Goal: Task Accomplishment & Management: Manage account settings

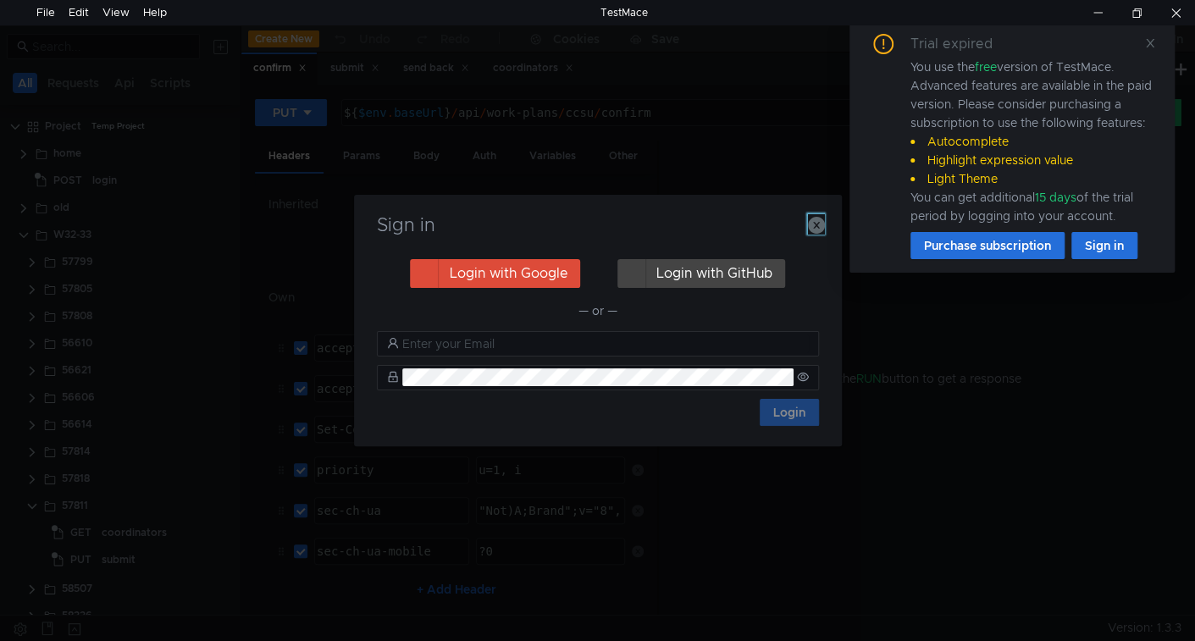
click at [818, 229] on icon "button" at bounding box center [816, 225] width 17 height 17
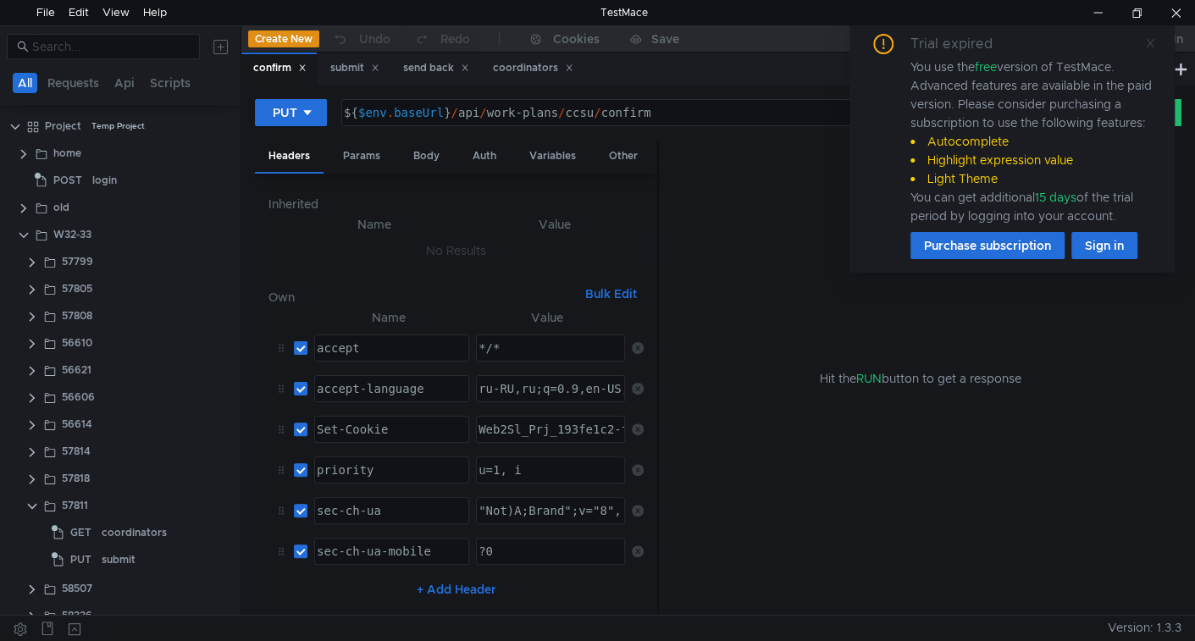
click at [1148, 42] on icon at bounding box center [1150, 43] width 8 height 8
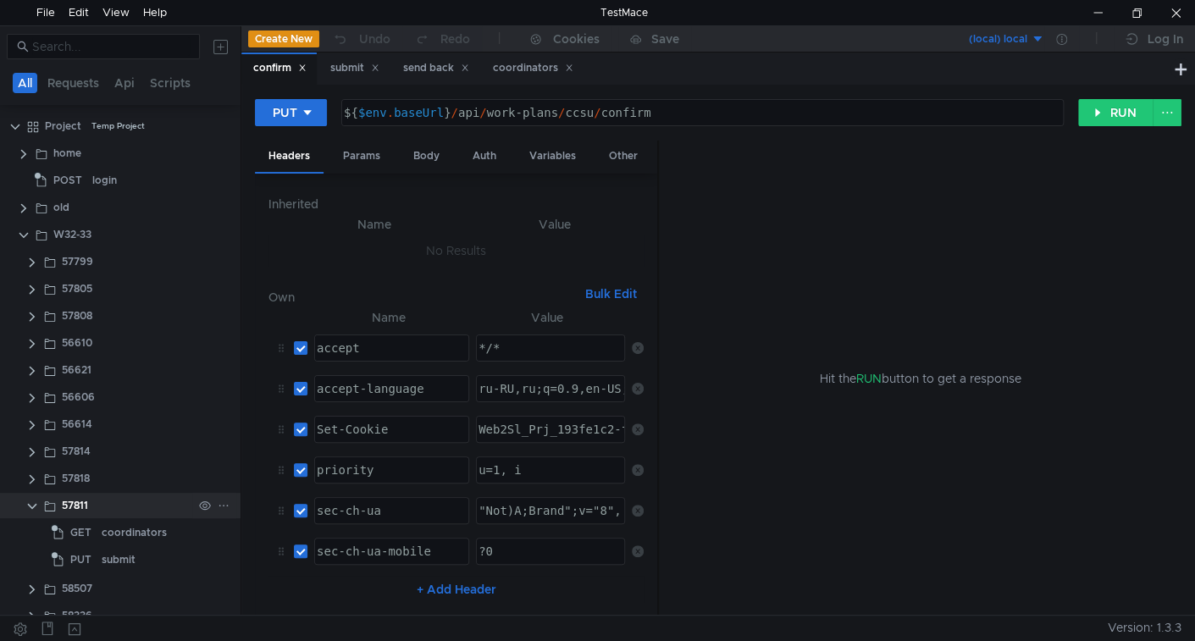
click at [32, 506] on clr-icon at bounding box center [32, 507] width 14 height 14
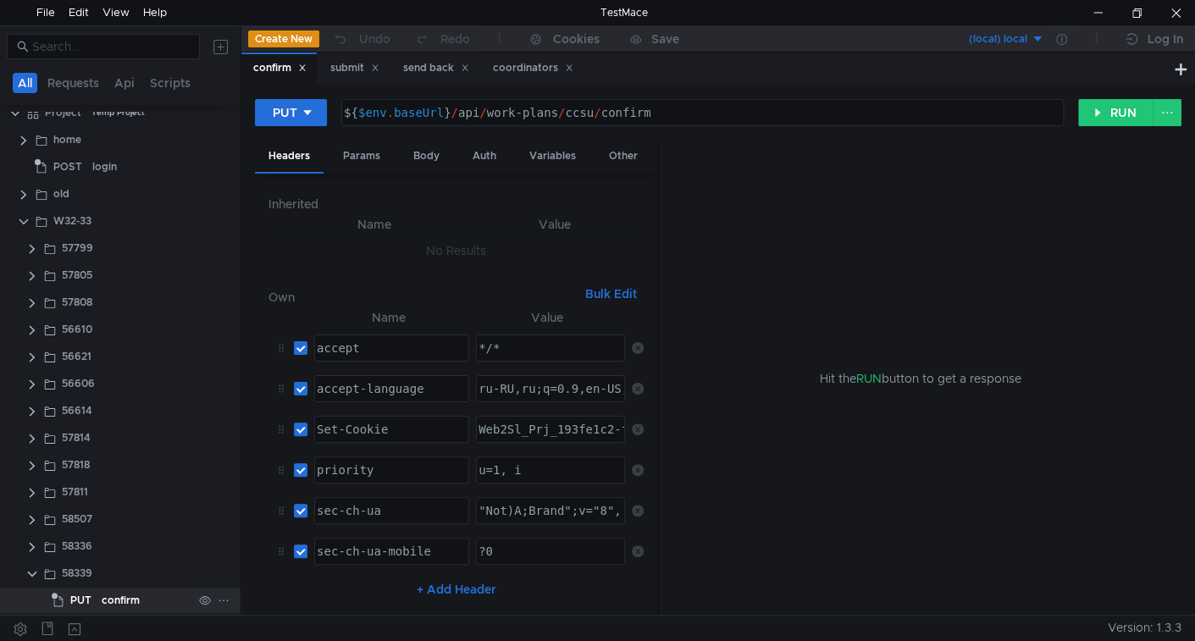
scroll to position [19, 0]
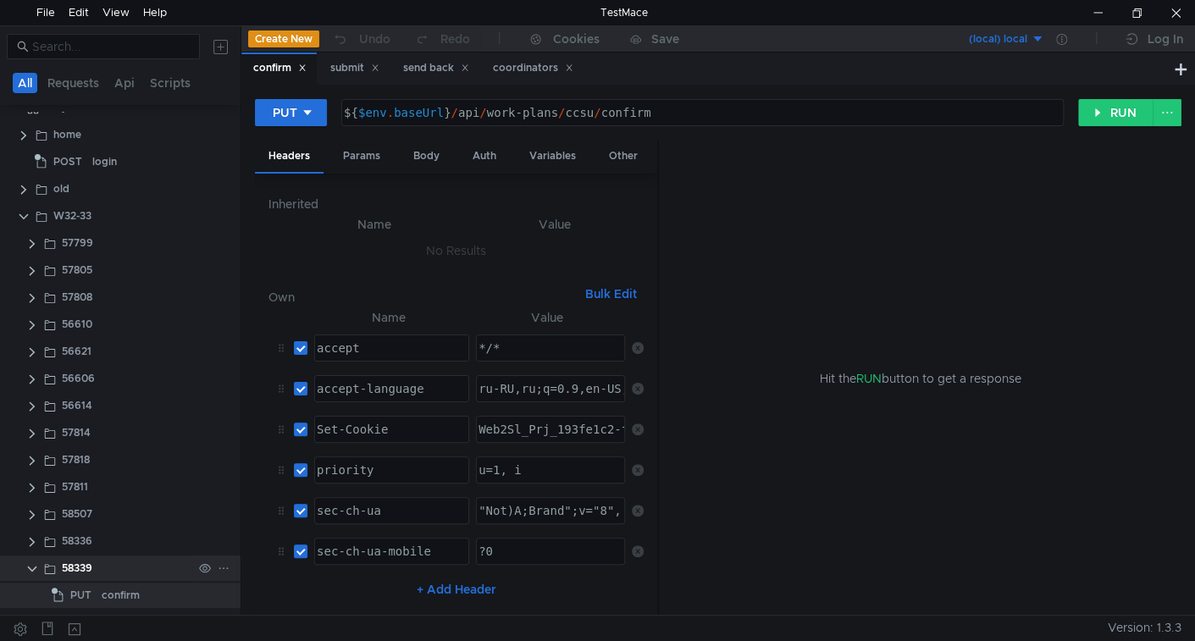
click at [31, 567] on clr-icon at bounding box center [32, 569] width 14 height 14
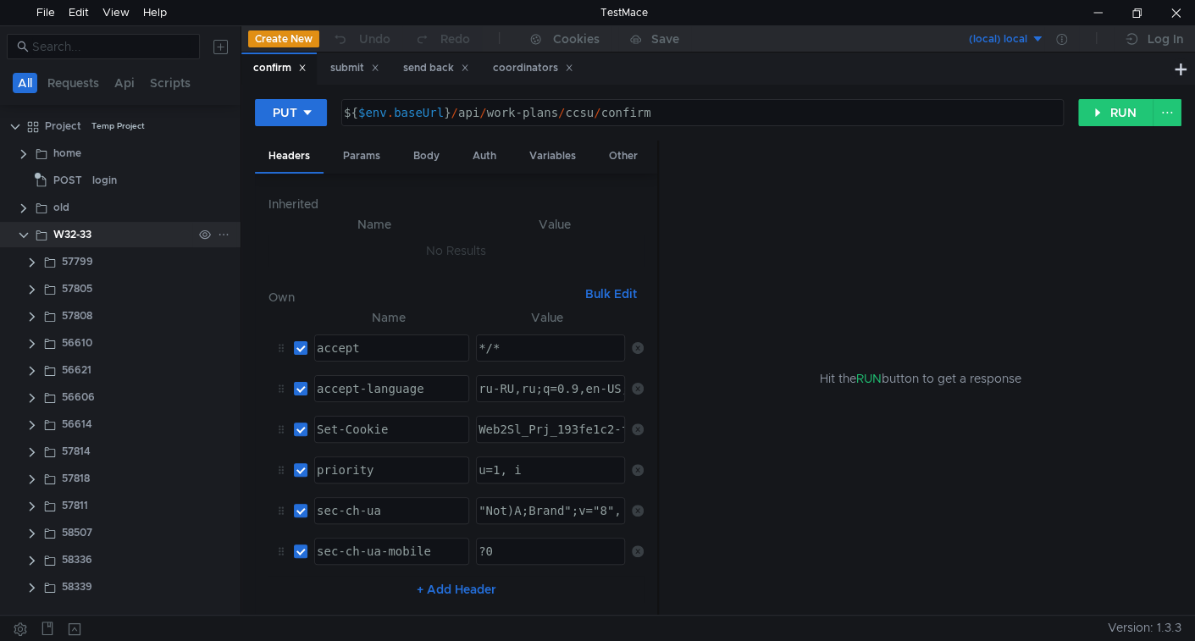
click at [23, 233] on clr-icon at bounding box center [24, 236] width 14 height 14
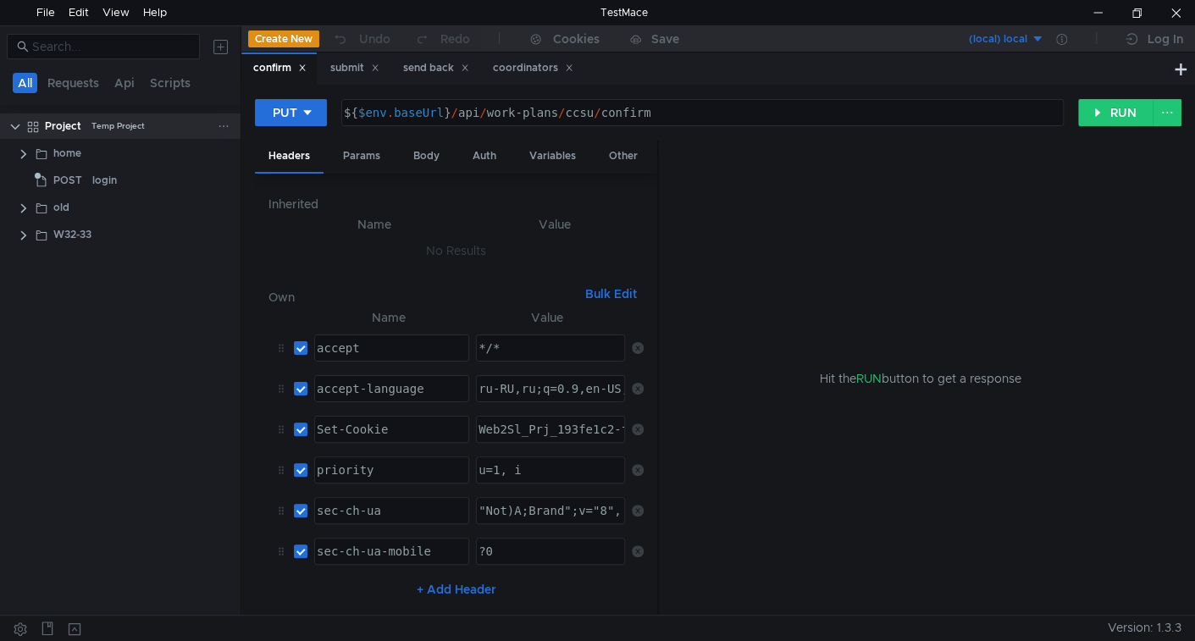
click at [225, 125] on icon at bounding box center [224, 126] width 12 height 12
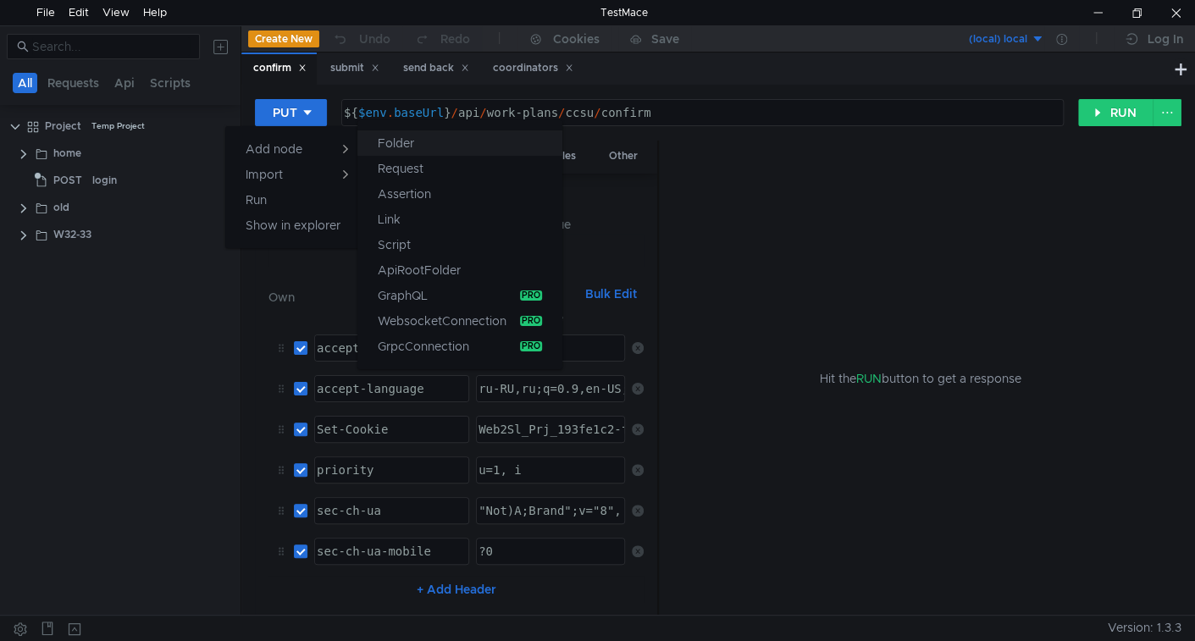
click at [404, 146] on app-tour-anchor "Folder" at bounding box center [396, 143] width 36 height 20
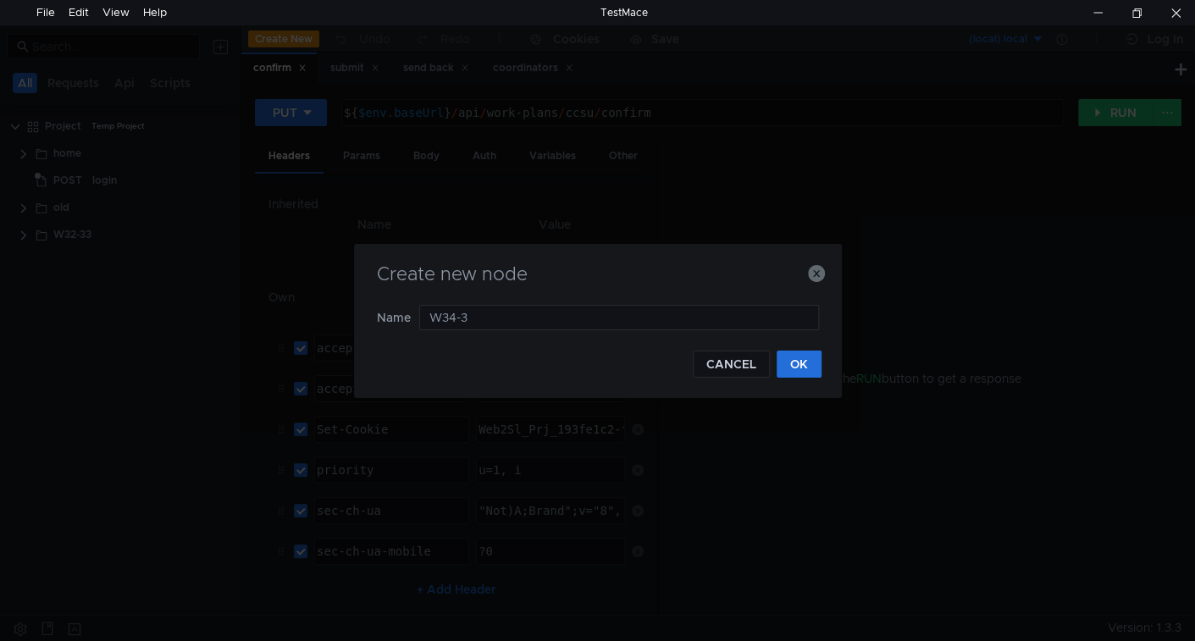
type input "W34-35"
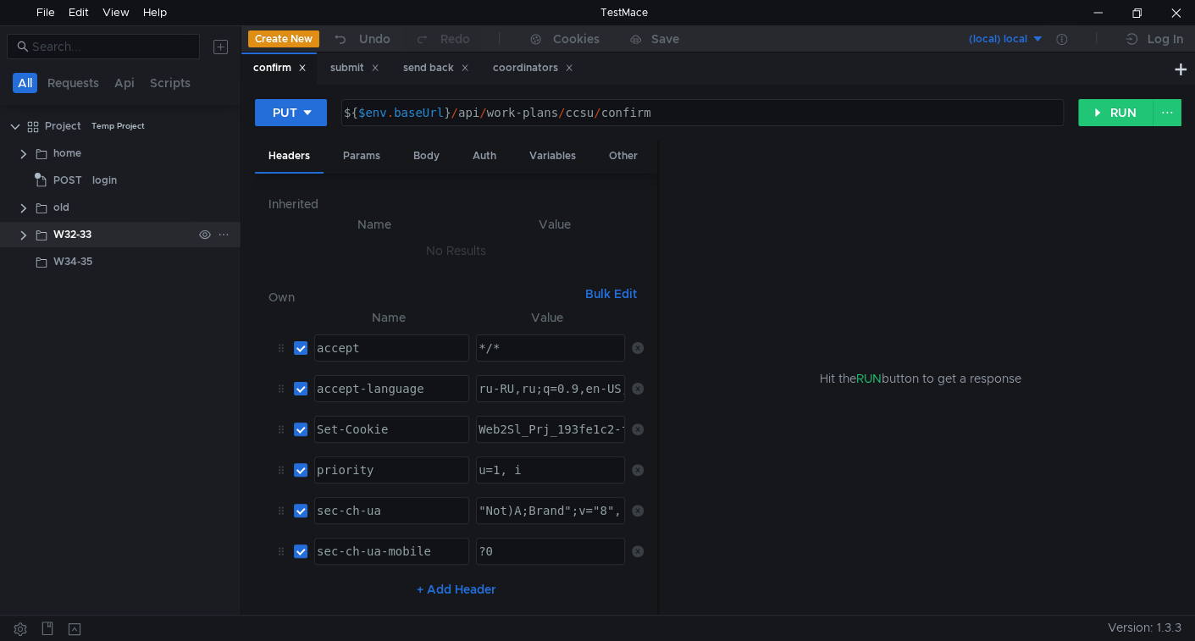
click at [25, 235] on clr-icon at bounding box center [24, 236] width 14 height 14
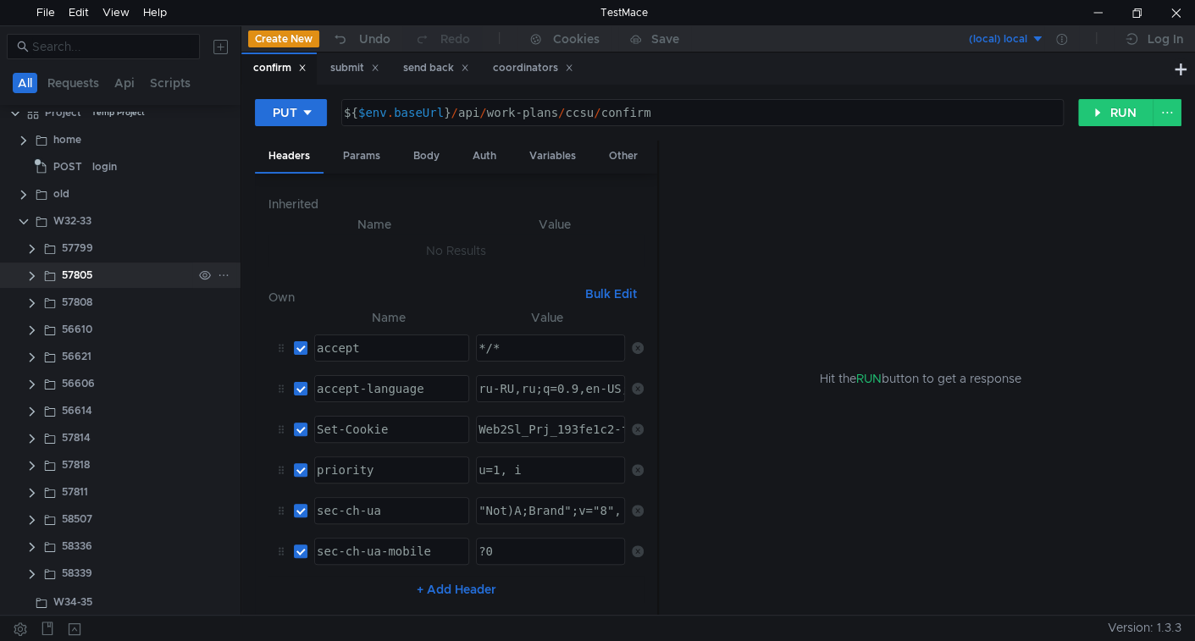
scroll to position [17, 0]
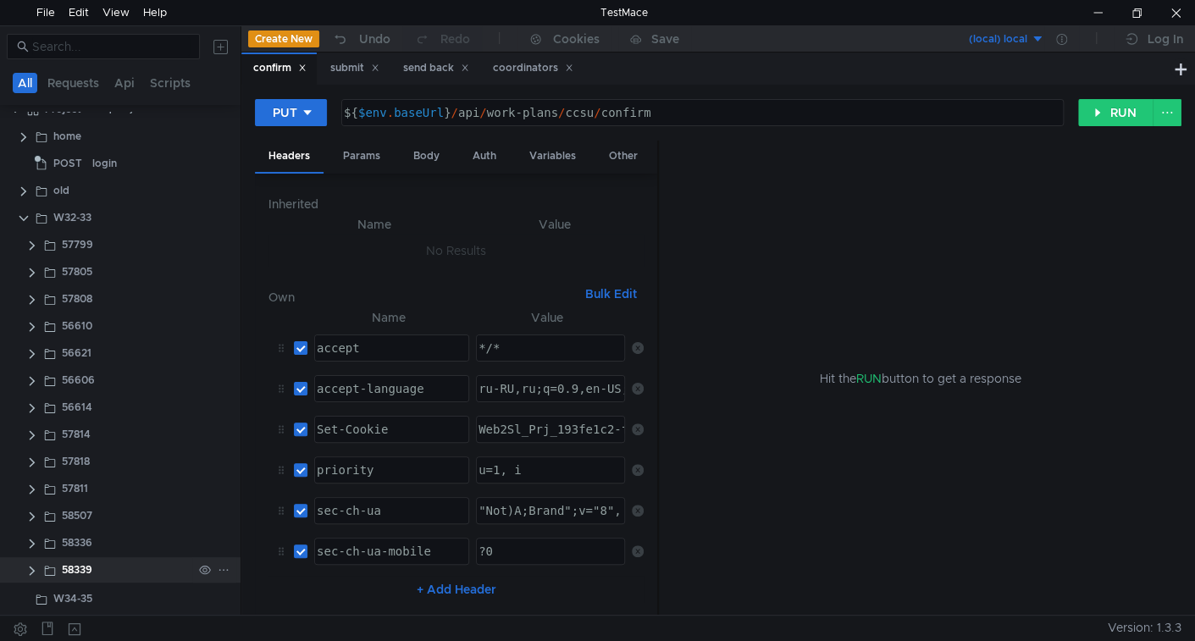
click at [35, 569] on clr-icon at bounding box center [32, 571] width 14 height 14
click at [142, 565] on div "confirm" at bounding box center [147, 567] width 91 height 25
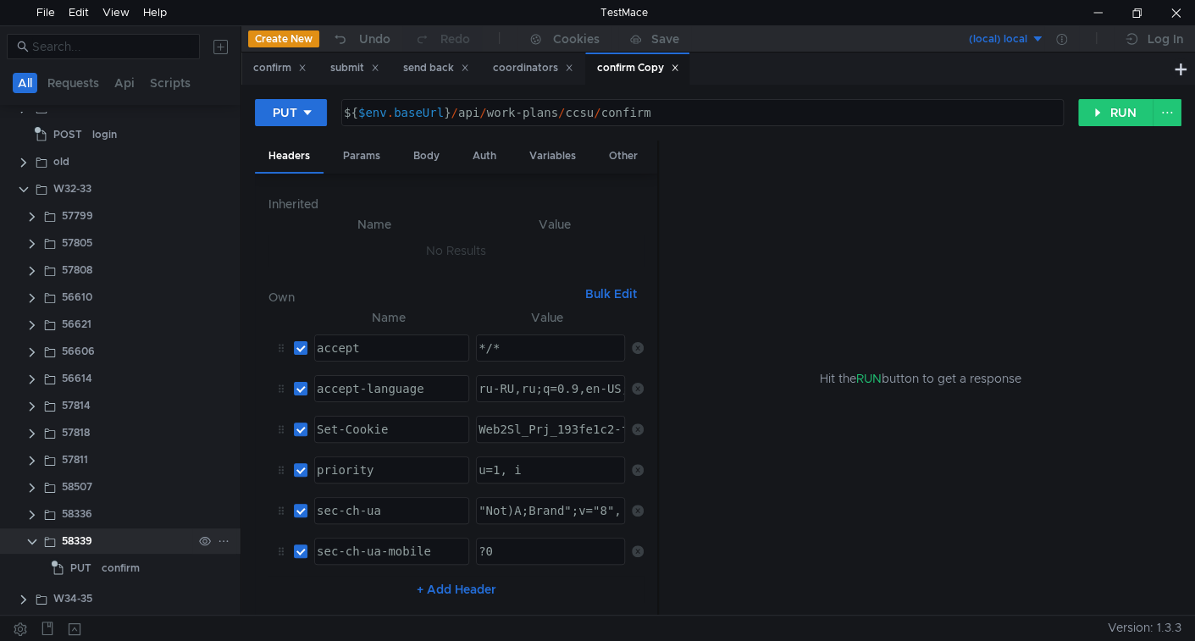
drag, startPoint x: 32, startPoint y: 543, endPoint x: 67, endPoint y: 422, distance: 125.1
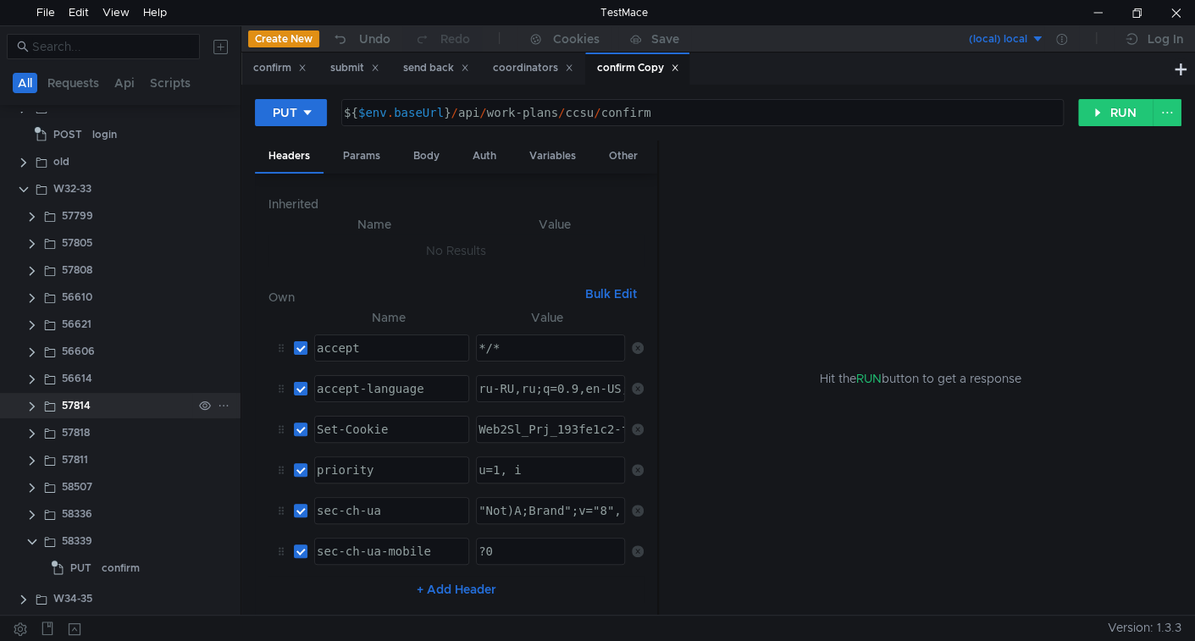
click at [32, 542] on clr-icon at bounding box center [32, 542] width 14 height 14
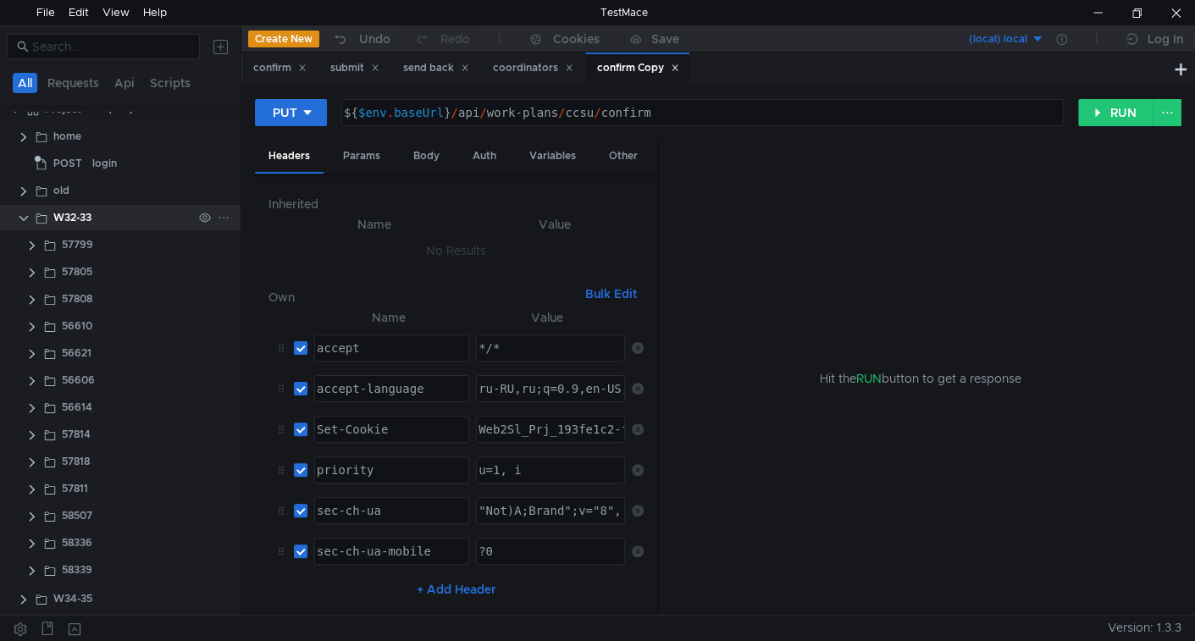
click at [24, 216] on clr-icon at bounding box center [24, 219] width 14 height 14
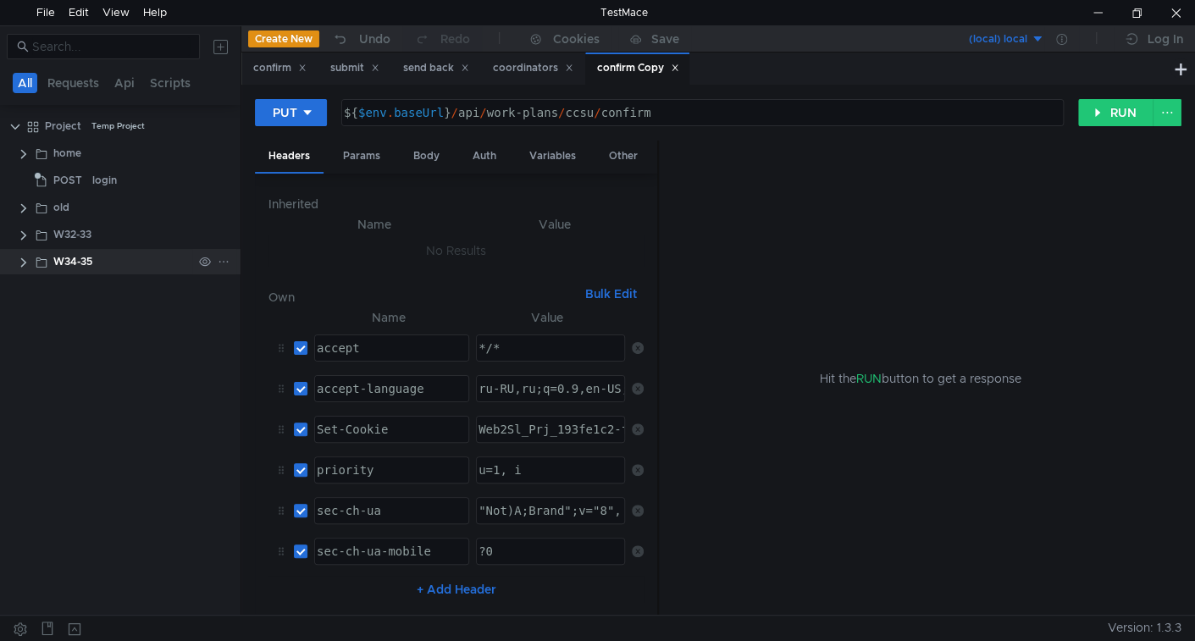
scroll to position [0, 0]
click at [20, 258] on clr-icon at bounding box center [24, 263] width 14 height 14
click at [222, 258] on icon at bounding box center [224, 262] width 12 height 12
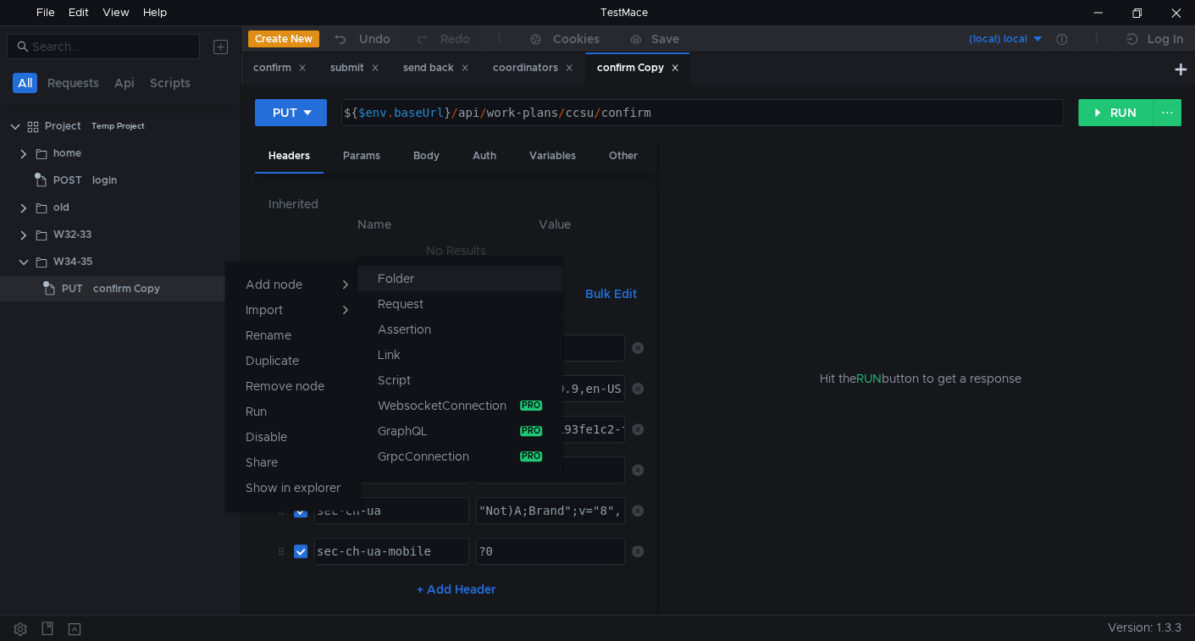
click at [422, 286] on button "Folder" at bounding box center [459, 278] width 205 height 25
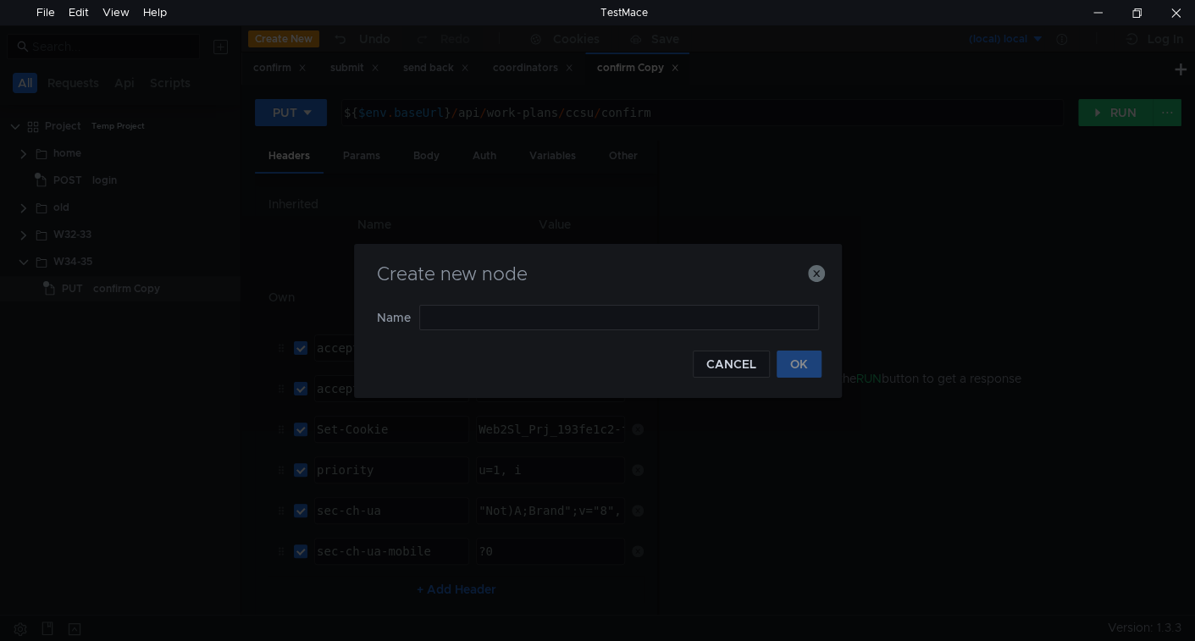
type input "58345"
click at [794, 367] on button "OK" at bounding box center [798, 364] width 45 height 27
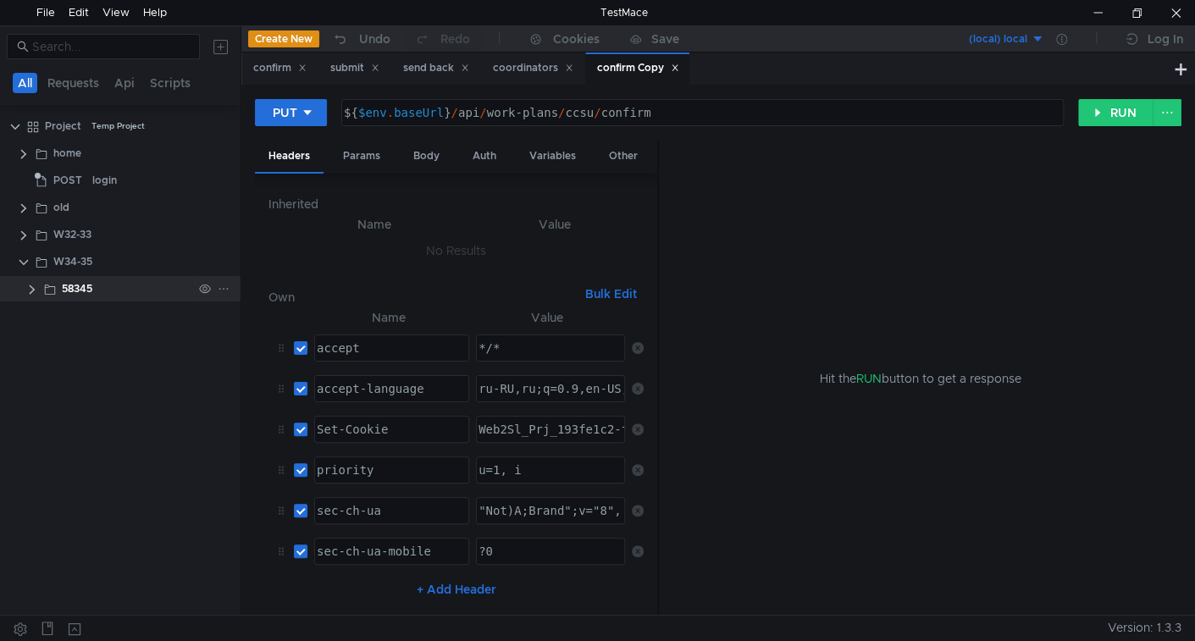
click at [33, 290] on clr-icon at bounding box center [32, 290] width 14 height 14
click at [97, 314] on app-tree-icon "PUT" at bounding box center [77, 315] width 50 height 25
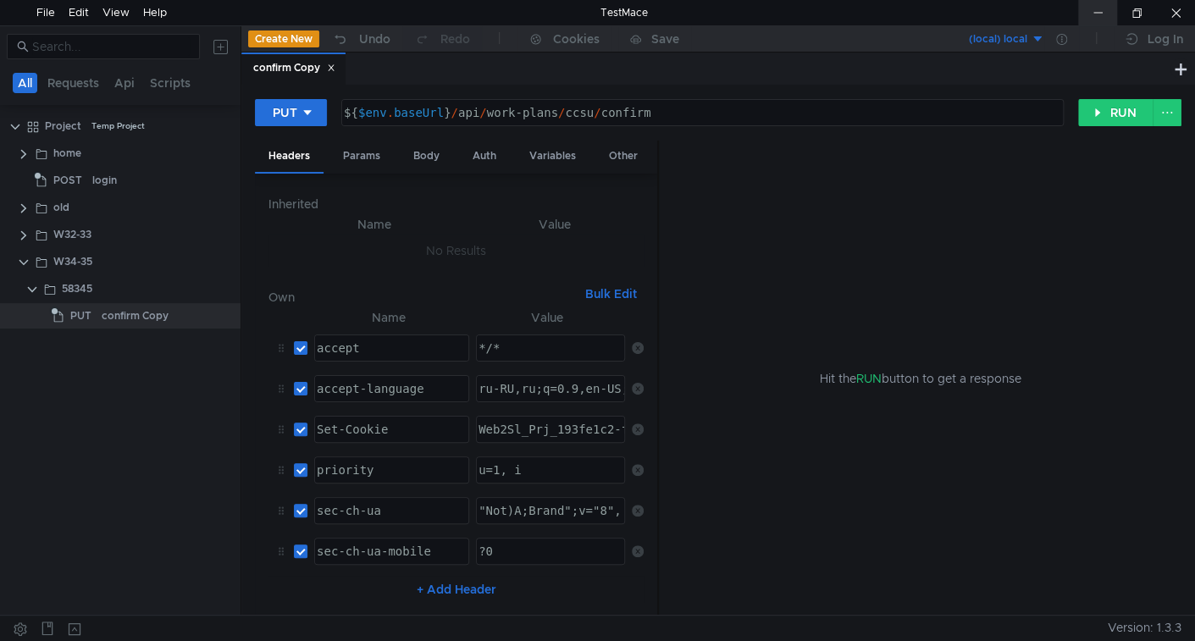
click at [1102, 3] on div at bounding box center [1097, 12] width 39 height 25
